Goal: Find contact information: Find contact information

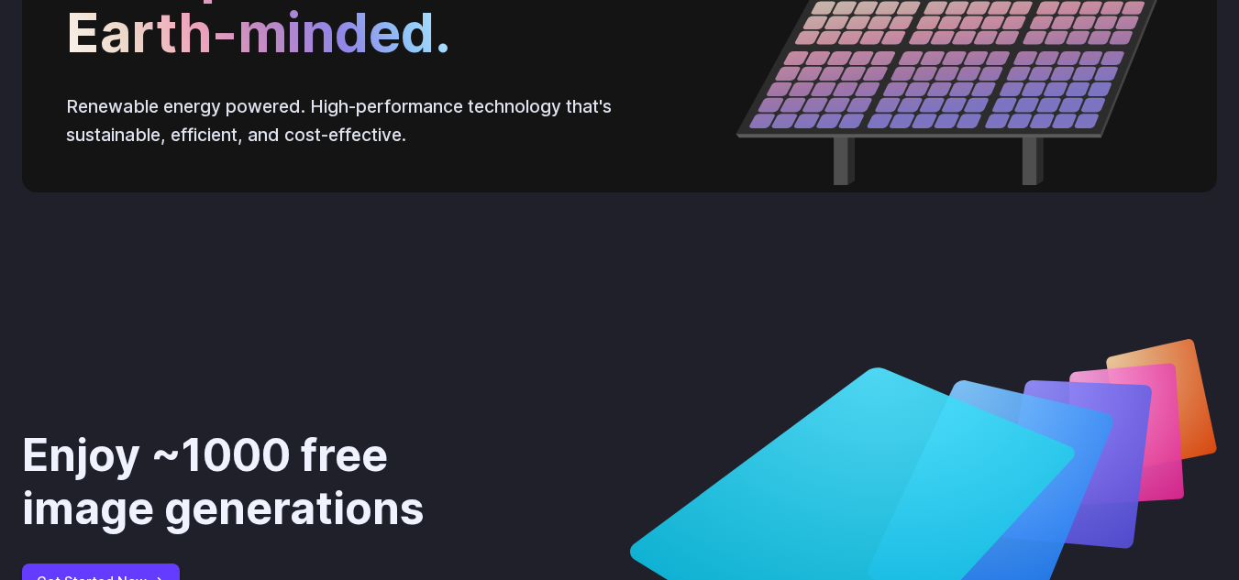
scroll to position [7017, 0]
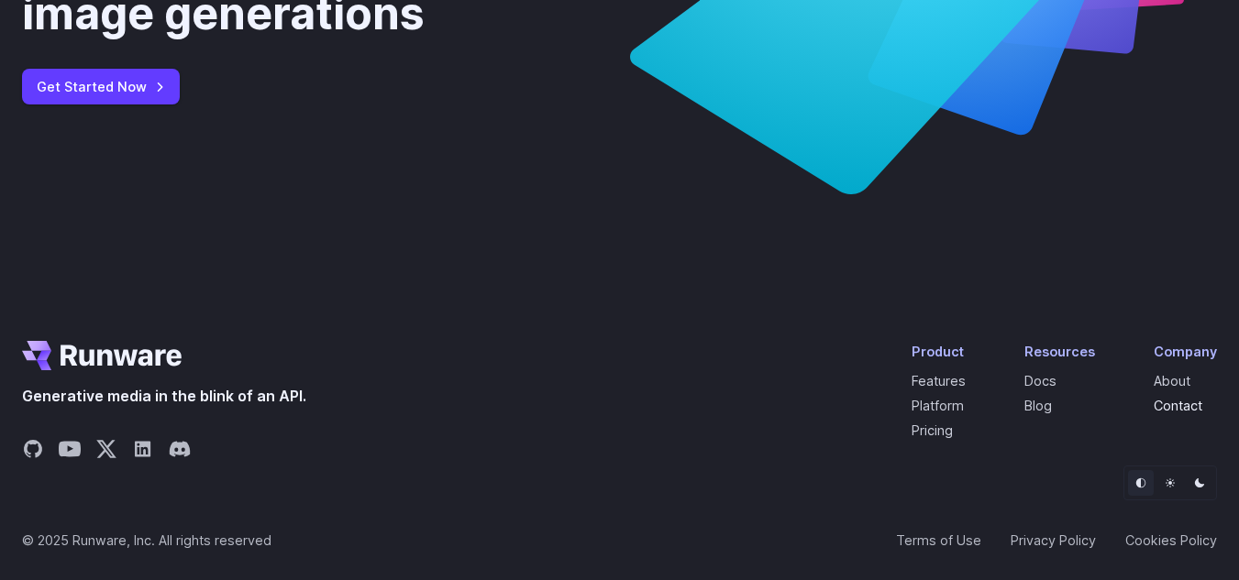
click at [1174, 413] on link "Contact" at bounding box center [1177, 406] width 49 height 16
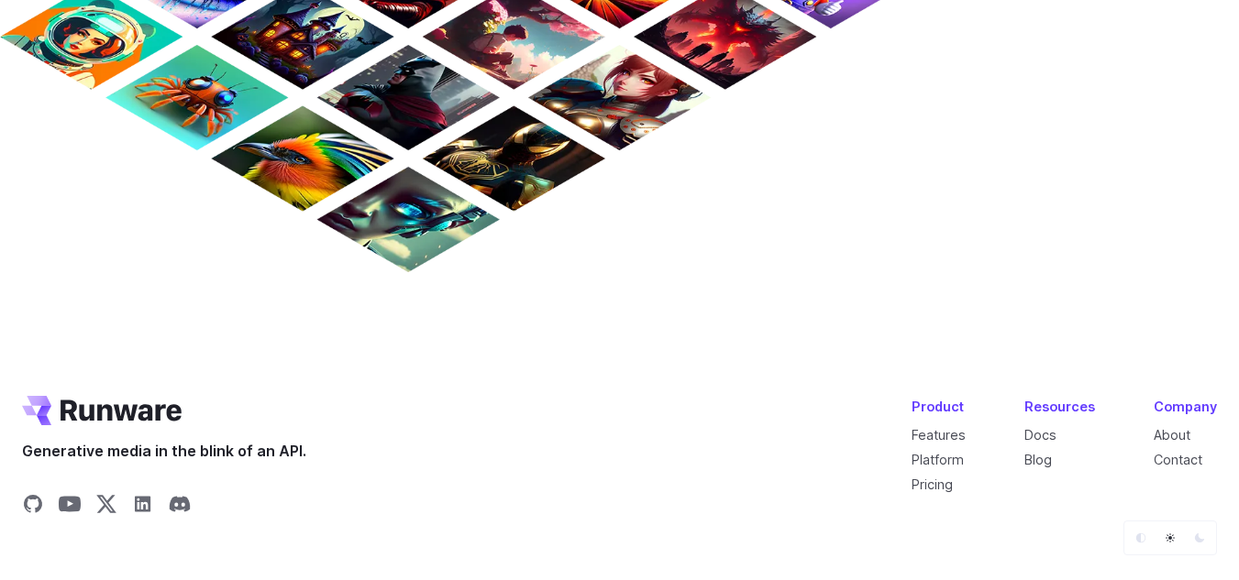
scroll to position [1680, 0]
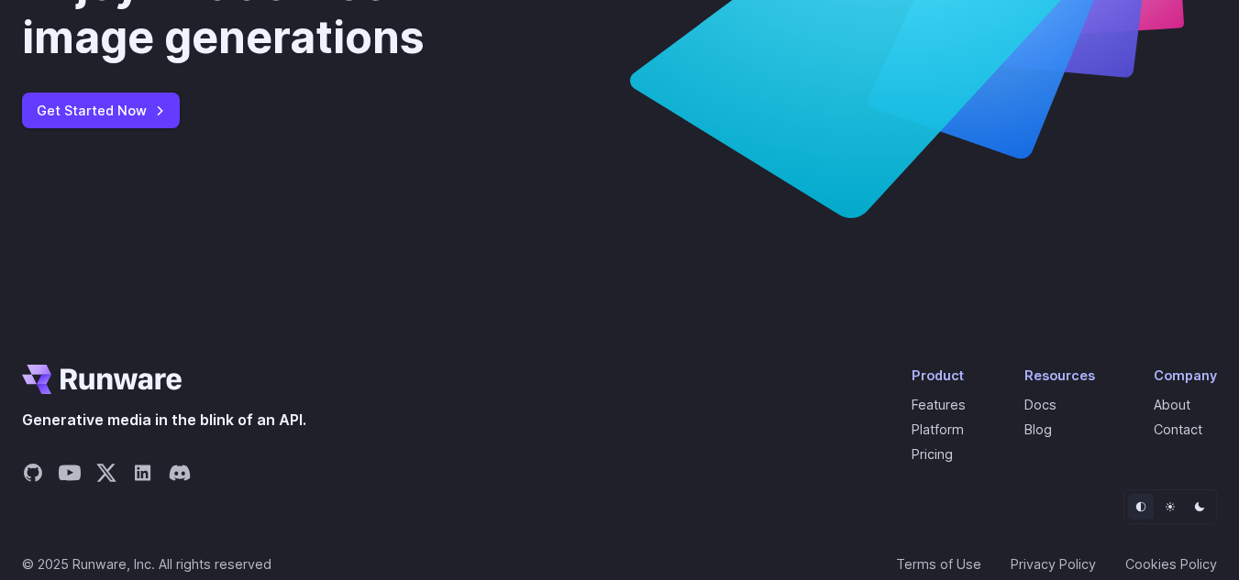
scroll to position [7017, 0]
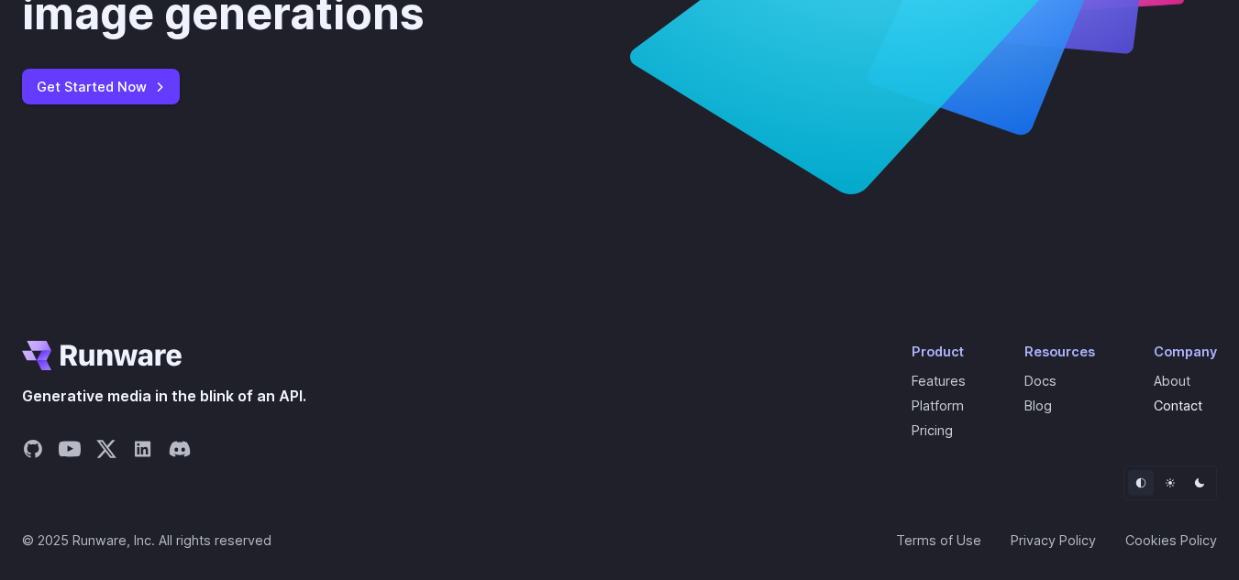
click at [1181, 410] on link "Contact" at bounding box center [1177, 406] width 49 height 16
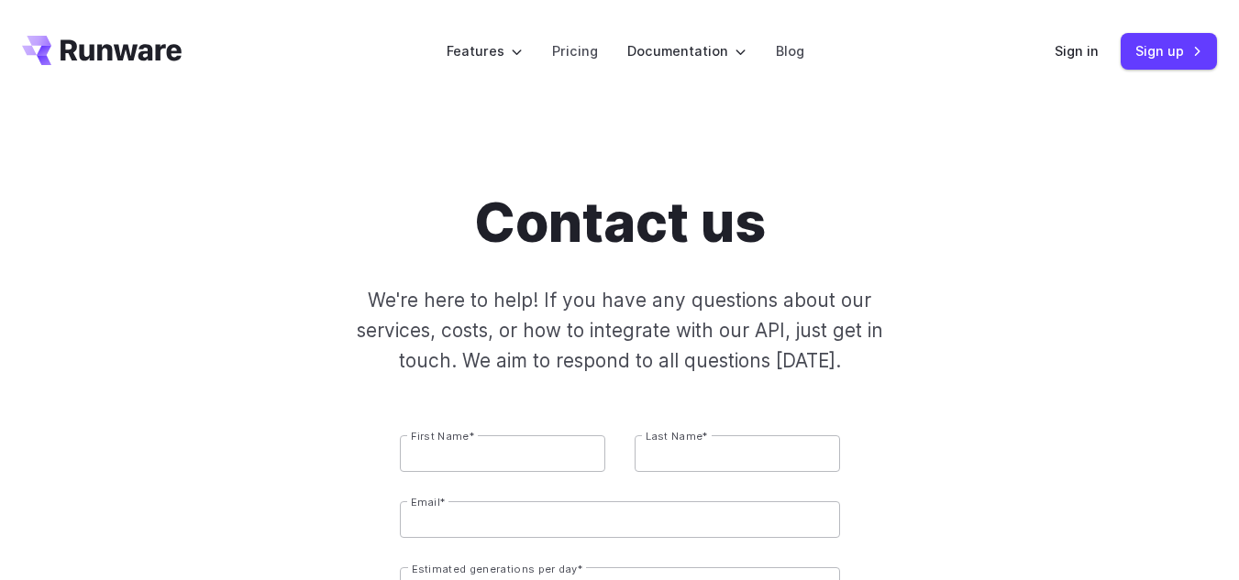
scroll to position [1680, 0]
